Goal: Browse casually

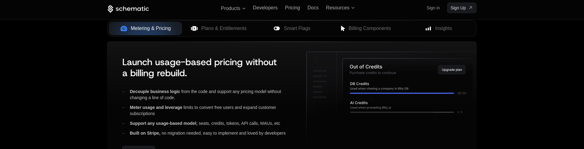
scroll to position [234, 0]
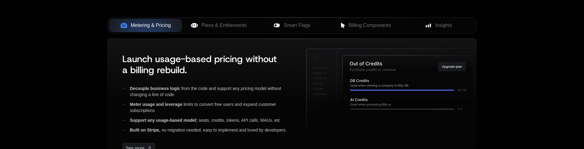
scroll to position [273, 0]
